Goal: Information Seeking & Learning: Learn about a topic

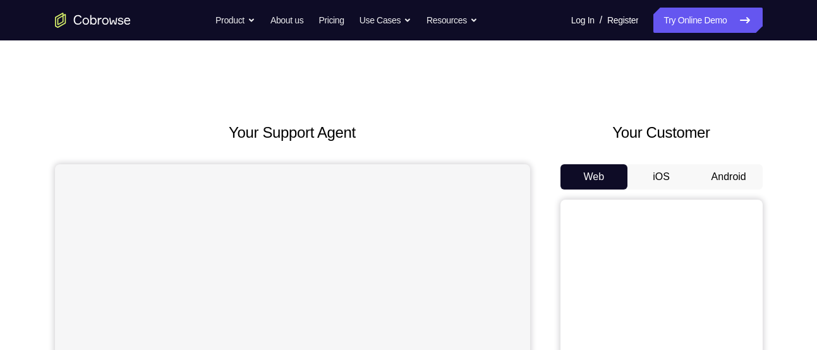
click at [724, 167] on button "Android" at bounding box center [729, 176] width 68 height 25
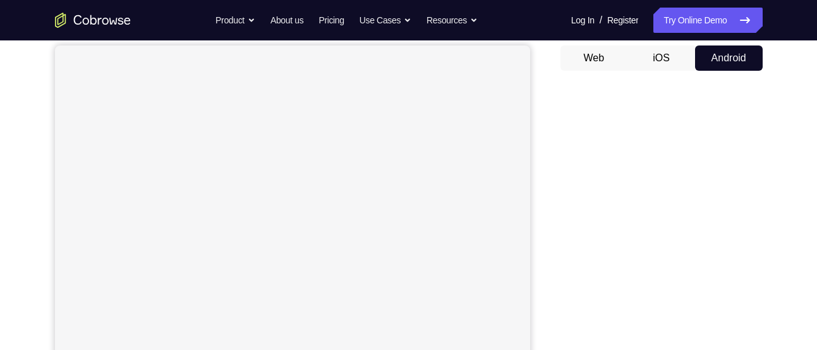
scroll to position [129, 0]
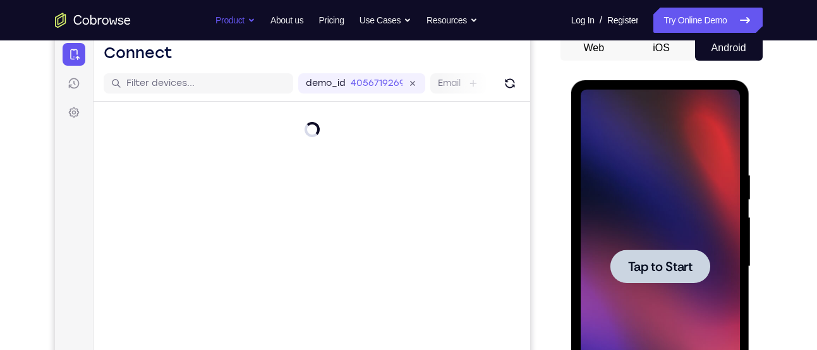
click at [669, 285] on div at bounding box center [660, 267] width 159 height 354
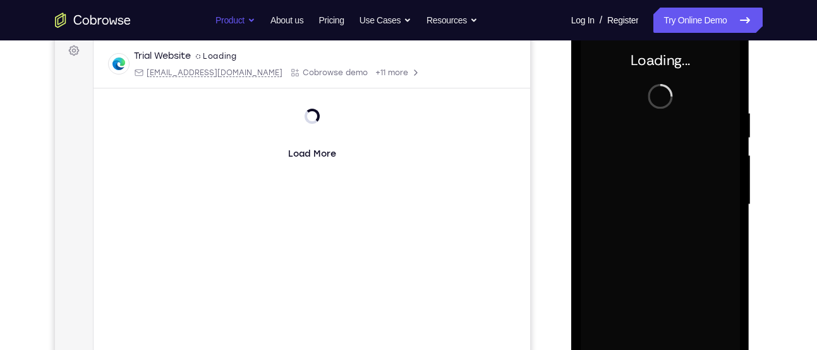
scroll to position [199, 0]
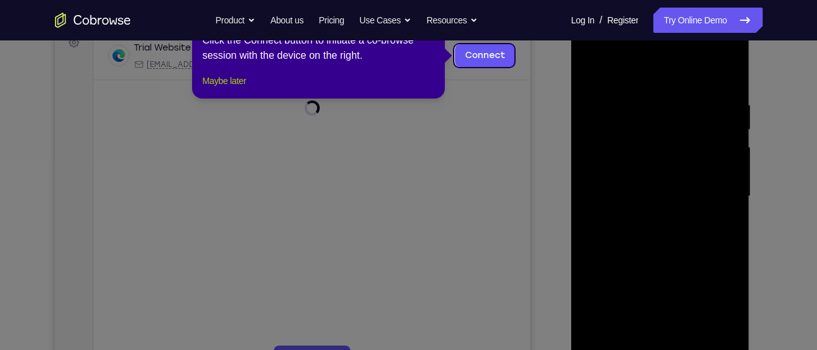
click at [241, 88] on button "Maybe later" at bounding box center [224, 80] width 44 height 15
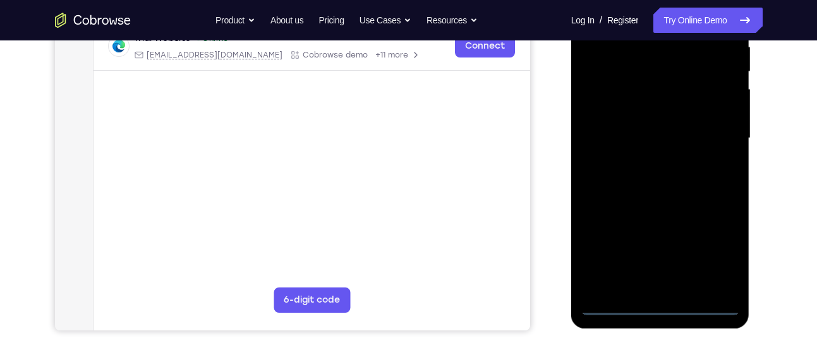
scroll to position [258, 0]
click at [660, 308] on div at bounding box center [660, 138] width 159 height 354
click at [712, 257] on div at bounding box center [660, 138] width 159 height 354
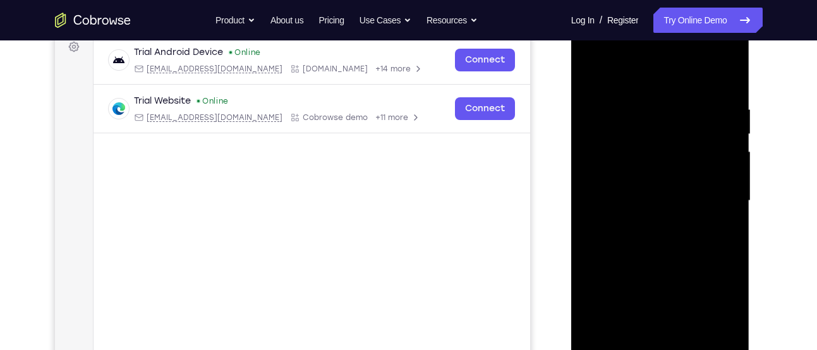
scroll to position [194, 0]
click at [612, 79] on div at bounding box center [660, 202] width 159 height 354
click at [711, 197] on div at bounding box center [660, 202] width 159 height 354
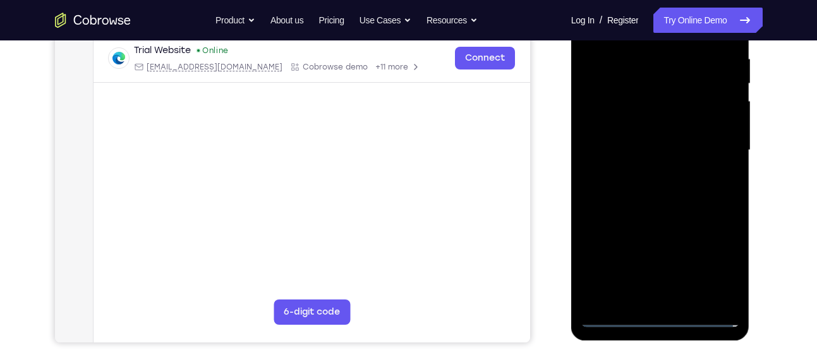
scroll to position [247, 0]
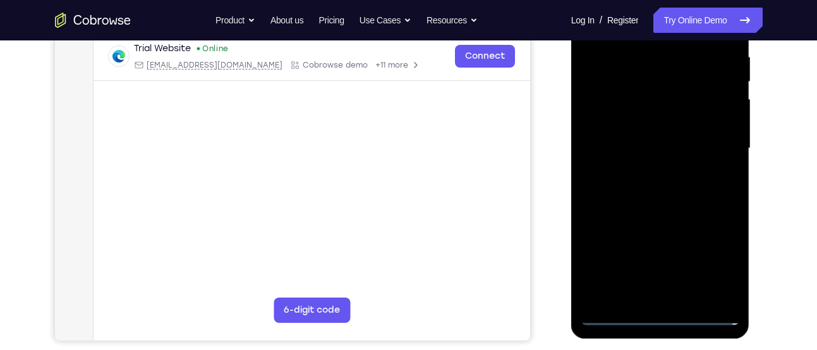
click at [645, 173] on div at bounding box center [660, 149] width 159 height 354
click at [630, 140] on div at bounding box center [660, 149] width 159 height 354
click at [603, 89] on div at bounding box center [660, 149] width 159 height 354
click at [637, 101] on div at bounding box center [660, 149] width 159 height 354
click at [630, 125] on div at bounding box center [660, 149] width 159 height 354
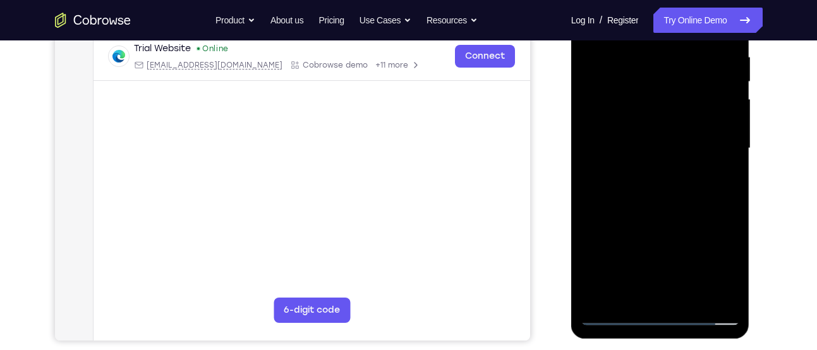
click at [635, 150] on div at bounding box center [660, 149] width 159 height 354
click at [665, 191] on div at bounding box center [660, 149] width 159 height 354
click at [661, 188] on div at bounding box center [660, 149] width 159 height 354
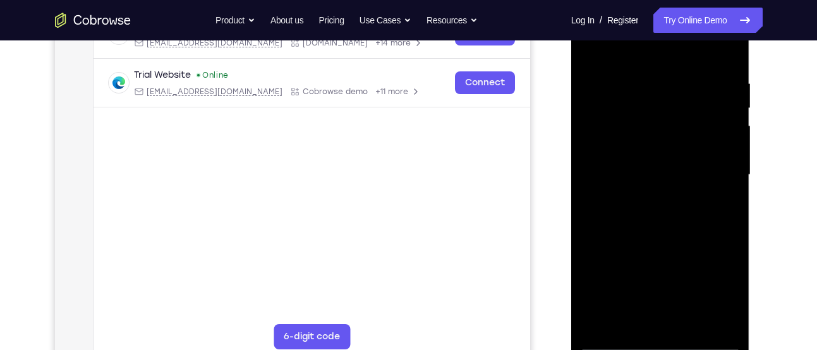
scroll to position [219, 0]
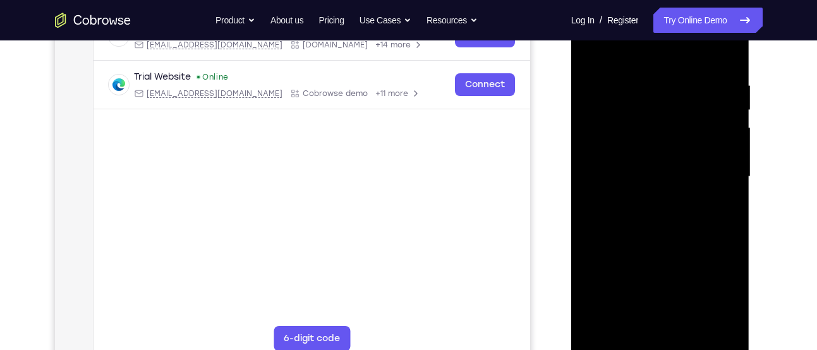
click at [670, 236] on div at bounding box center [660, 177] width 159 height 354
click at [726, 322] on div at bounding box center [660, 177] width 159 height 354
drag, startPoint x: 698, startPoint y: 255, endPoint x: 696, endPoint y: 198, distance: 56.9
click at [696, 198] on div at bounding box center [660, 177] width 159 height 354
drag, startPoint x: 696, startPoint y: 198, endPoint x: 696, endPoint y: 159, distance: 39.2
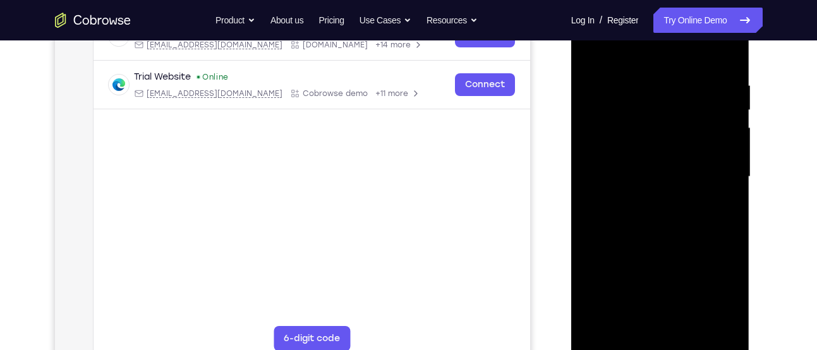
click at [696, 159] on div at bounding box center [660, 177] width 159 height 354
click at [731, 142] on div at bounding box center [660, 177] width 159 height 354
click at [704, 138] on div at bounding box center [660, 177] width 159 height 354
drag, startPoint x: 704, startPoint y: 138, endPoint x: 694, endPoint y: 202, distance: 65.2
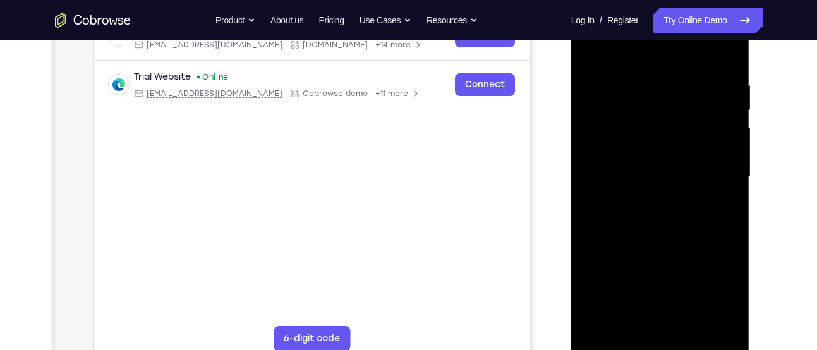
click at [694, 202] on div at bounding box center [660, 177] width 159 height 354
drag, startPoint x: 705, startPoint y: 153, endPoint x: 704, endPoint y: 232, distance: 79.0
click at [704, 232] on div at bounding box center [660, 177] width 159 height 354
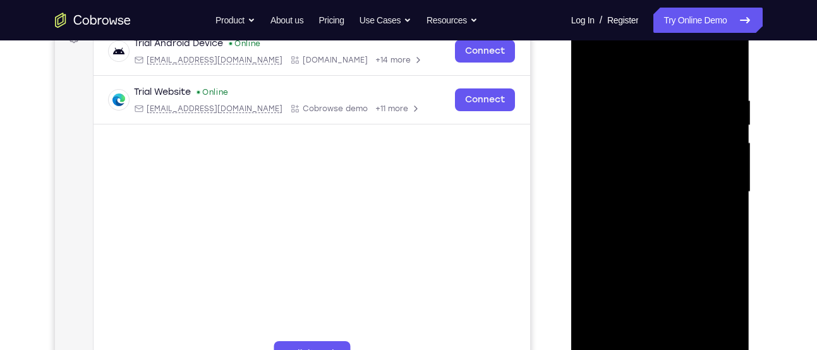
click at [730, 64] on div at bounding box center [660, 192] width 159 height 354
click at [632, 97] on div at bounding box center [660, 192] width 159 height 354
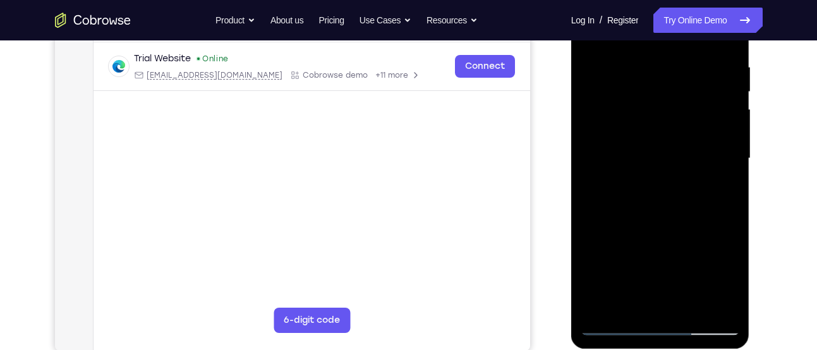
scroll to position [215, 0]
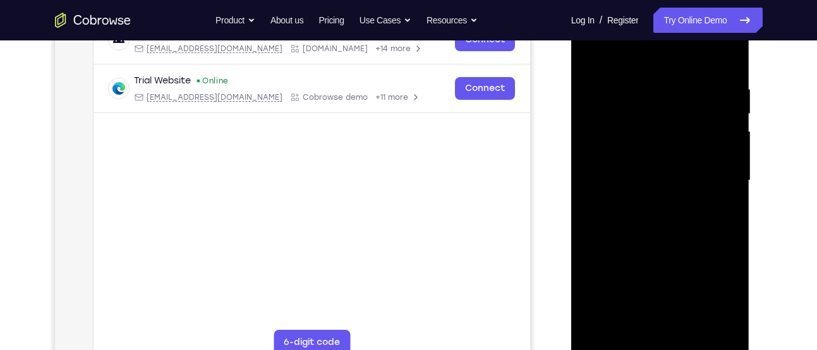
click at [591, 56] on div at bounding box center [660, 181] width 159 height 354
click at [591, 52] on div at bounding box center [660, 181] width 159 height 354
click at [647, 89] on div at bounding box center [660, 181] width 159 height 354
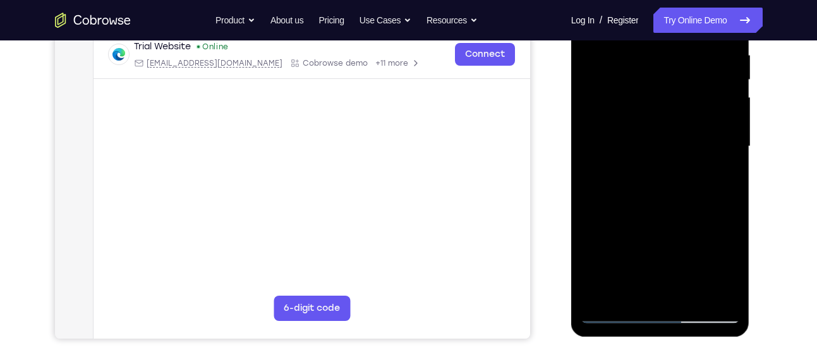
scroll to position [221, 0]
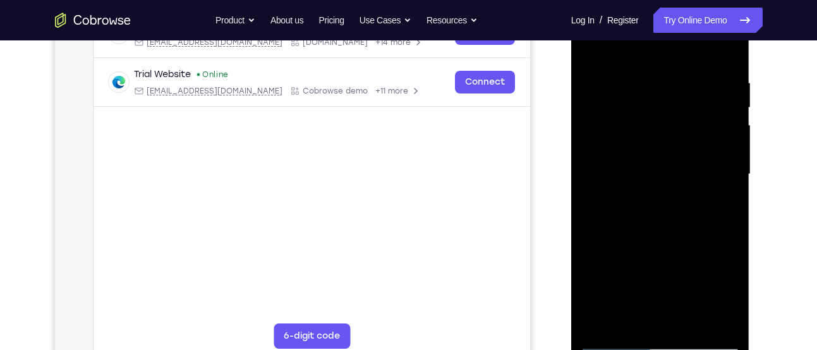
click at [723, 50] on div at bounding box center [660, 174] width 159 height 354
click at [723, 75] on div at bounding box center [660, 174] width 159 height 354
click at [723, 54] on div at bounding box center [660, 174] width 159 height 354
click at [634, 71] on div at bounding box center [660, 174] width 159 height 354
click at [714, 106] on div at bounding box center [660, 174] width 159 height 354
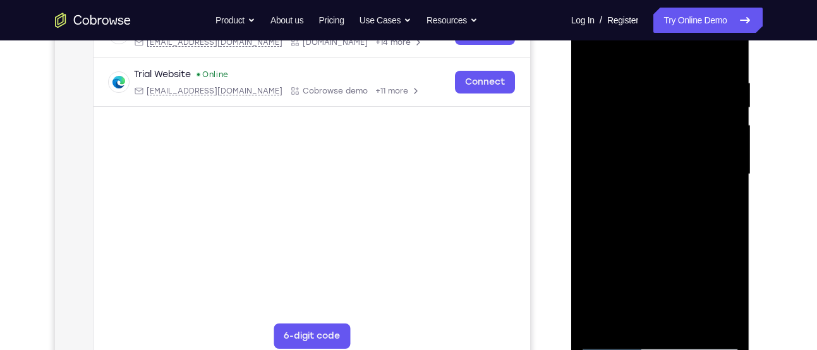
click at [721, 51] on div at bounding box center [660, 174] width 159 height 354
drag, startPoint x: 725, startPoint y: 66, endPoint x: 611, endPoint y: 69, distance: 114.4
click at [611, 69] on div at bounding box center [660, 174] width 159 height 354
drag, startPoint x: 679, startPoint y: 63, endPoint x: 629, endPoint y: 61, distance: 49.9
click at [629, 61] on div at bounding box center [660, 174] width 159 height 354
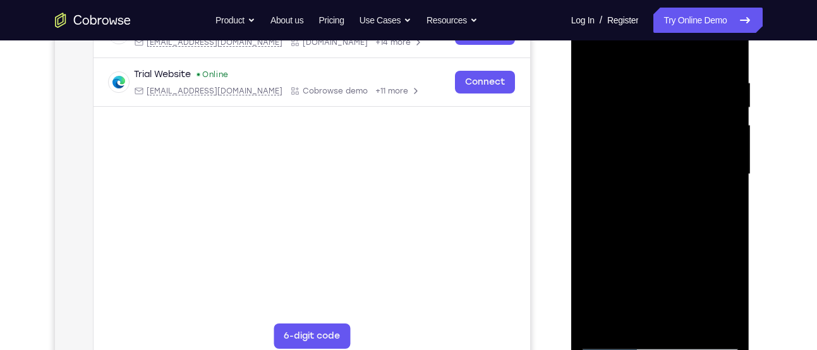
click at [629, 61] on div at bounding box center [660, 174] width 159 height 354
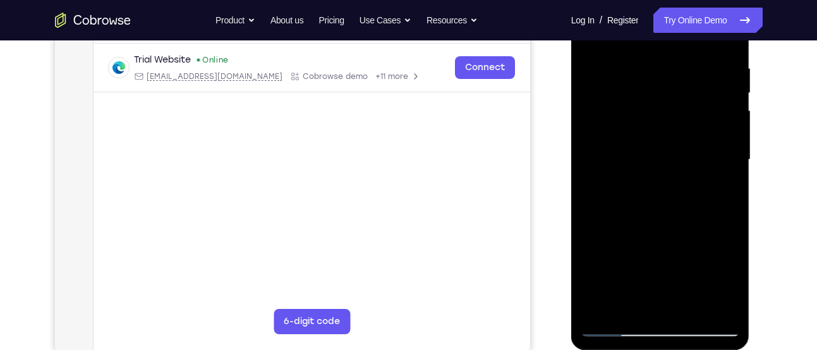
scroll to position [236, 0]
click at [728, 164] on div at bounding box center [660, 159] width 159 height 354
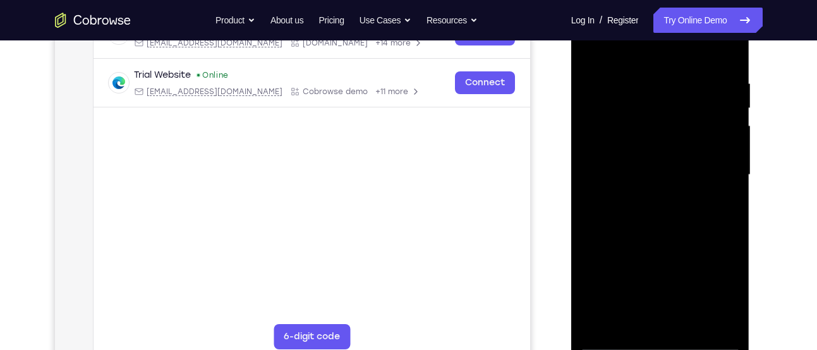
scroll to position [220, 0]
click at [728, 163] on div at bounding box center [660, 176] width 159 height 354
click at [726, 54] on div at bounding box center [660, 176] width 159 height 354
click at [680, 73] on div at bounding box center [660, 176] width 159 height 354
click at [726, 104] on div at bounding box center [660, 176] width 159 height 354
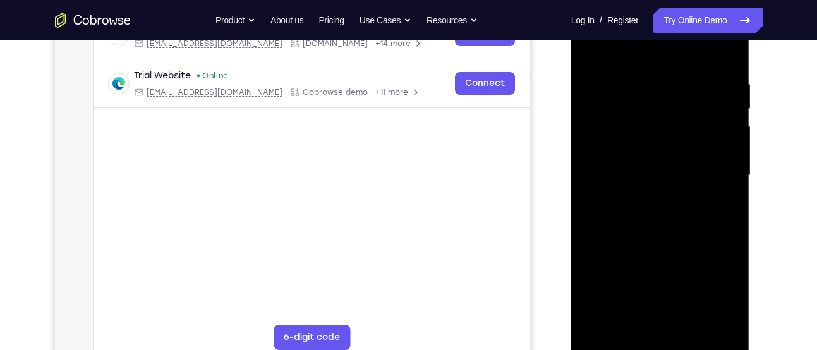
click at [722, 52] on div at bounding box center [660, 176] width 159 height 354
drag, startPoint x: 713, startPoint y: 73, endPoint x: 605, endPoint y: 78, distance: 108.7
click at [605, 78] on div at bounding box center [660, 176] width 159 height 354
click at [609, 78] on div at bounding box center [660, 176] width 159 height 354
click at [724, 111] on div at bounding box center [660, 176] width 159 height 354
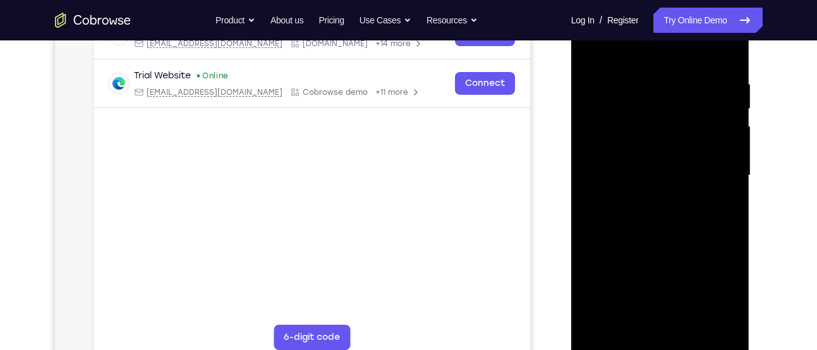
click at [724, 111] on div at bounding box center [660, 176] width 159 height 354
click at [741, 115] on div at bounding box center [660, 177] width 179 height 376
click at [733, 119] on div at bounding box center [660, 176] width 159 height 354
click at [730, 122] on div at bounding box center [660, 176] width 159 height 354
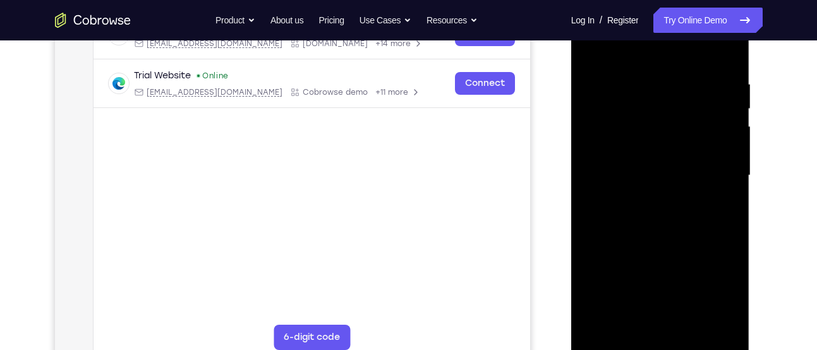
click at [728, 107] on div at bounding box center [660, 176] width 159 height 354
click at [728, 97] on div at bounding box center [660, 176] width 159 height 354
click at [726, 86] on div at bounding box center [660, 176] width 159 height 354
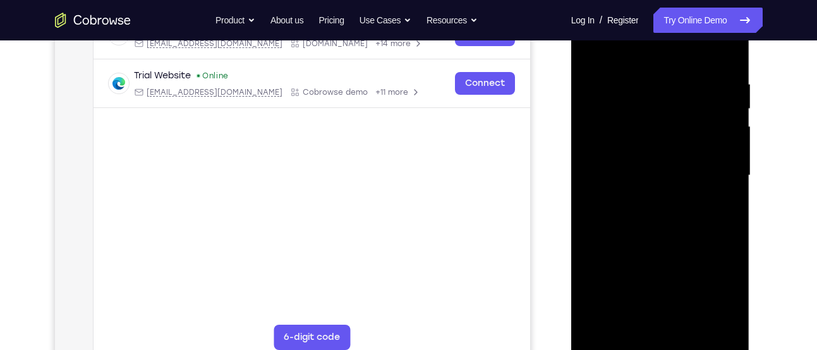
click at [726, 92] on div at bounding box center [660, 176] width 159 height 354
click at [733, 81] on div at bounding box center [660, 176] width 159 height 354
click at [730, 92] on div at bounding box center [660, 176] width 159 height 354
click at [728, 104] on div at bounding box center [660, 176] width 159 height 354
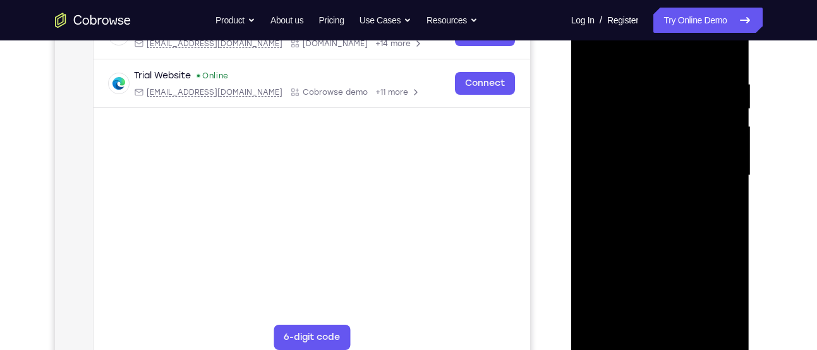
click at [728, 104] on div at bounding box center [660, 176] width 159 height 354
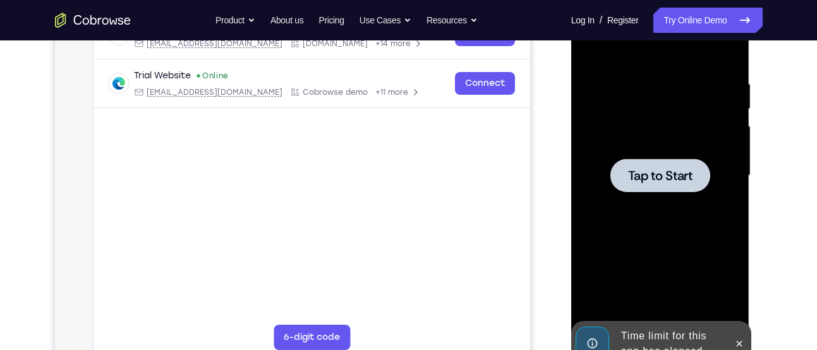
click at [728, 104] on div at bounding box center [660, 176] width 159 height 354
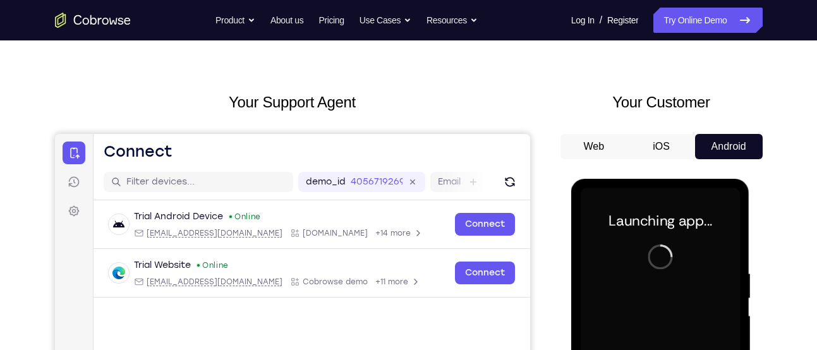
scroll to position [27, 0]
